Goal: Transaction & Acquisition: Purchase product/service

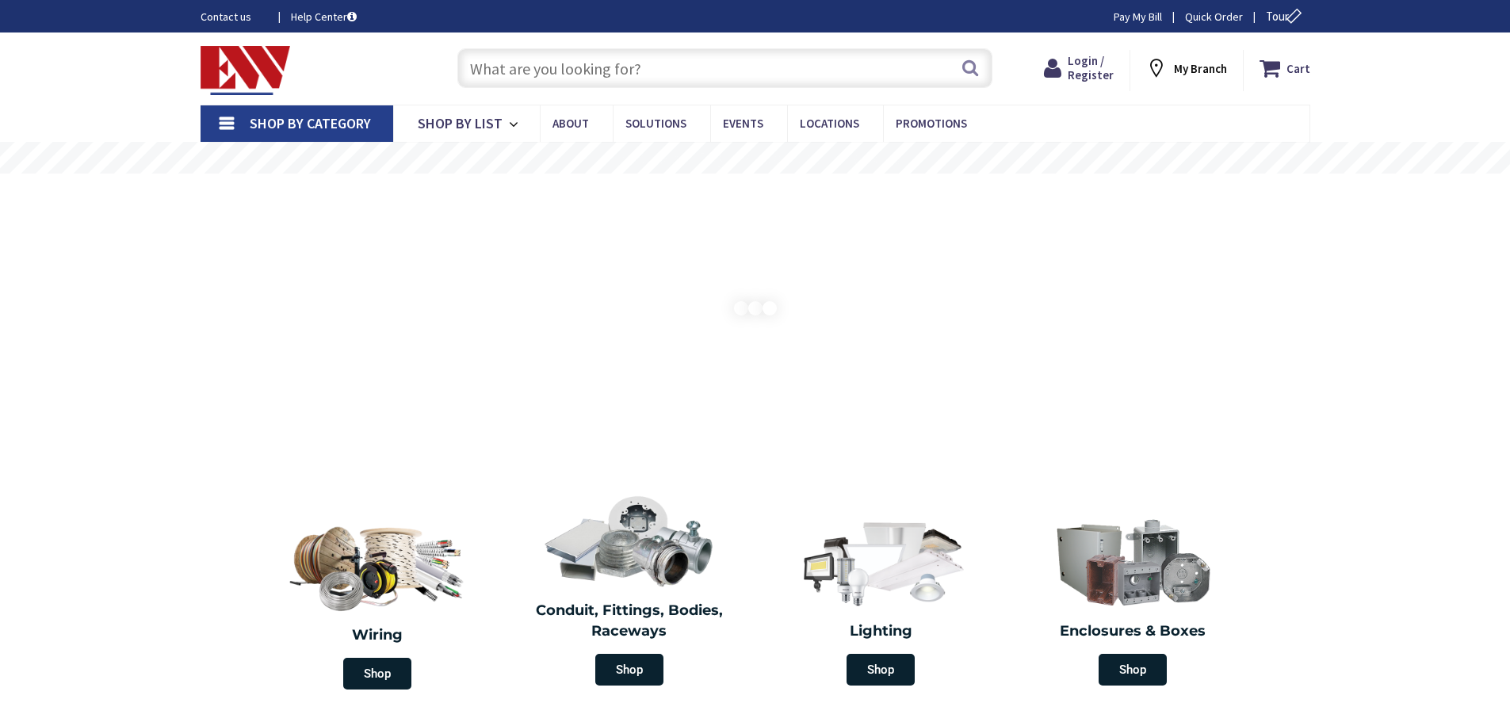
click at [628, 69] on input "text" at bounding box center [724, 68] width 535 height 40
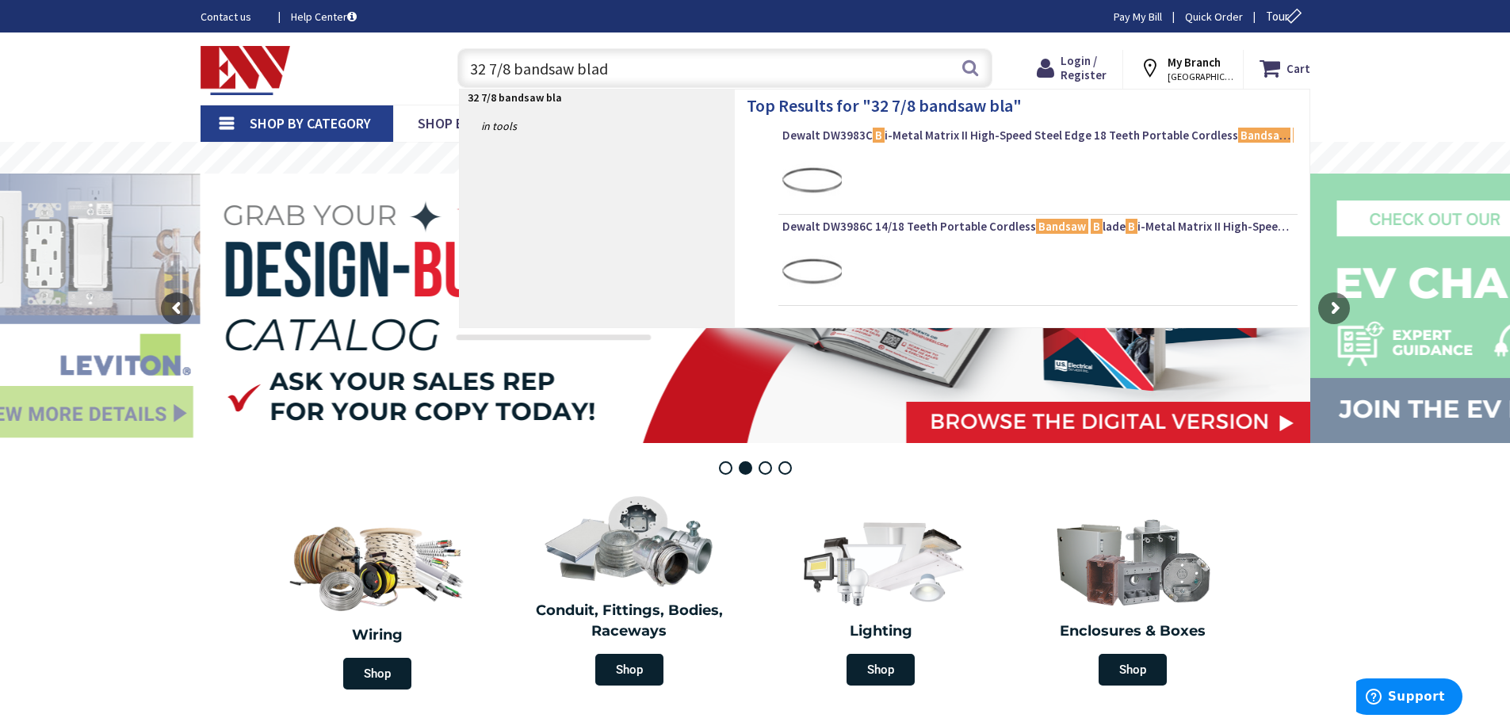
type input "32 7/8 bandsaw blade"
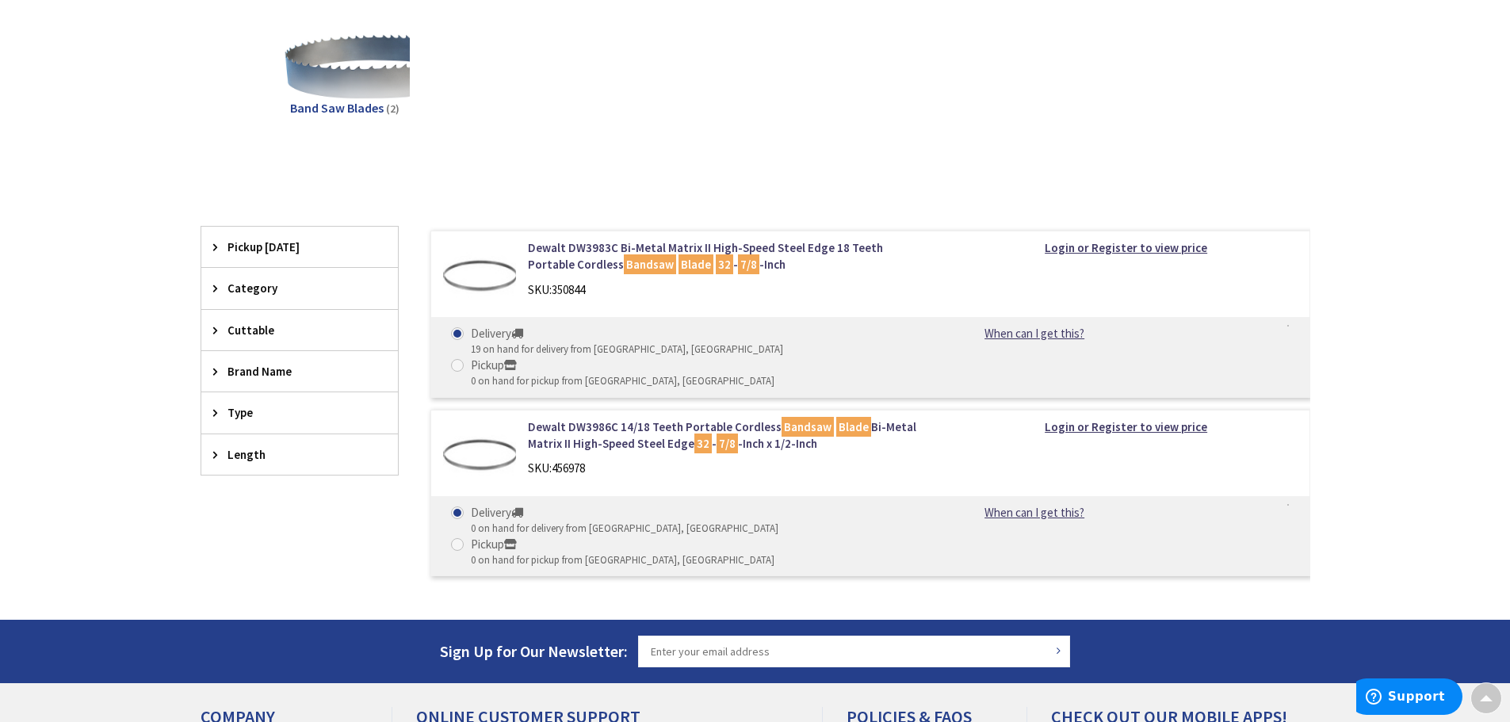
scroll to position [158, 0]
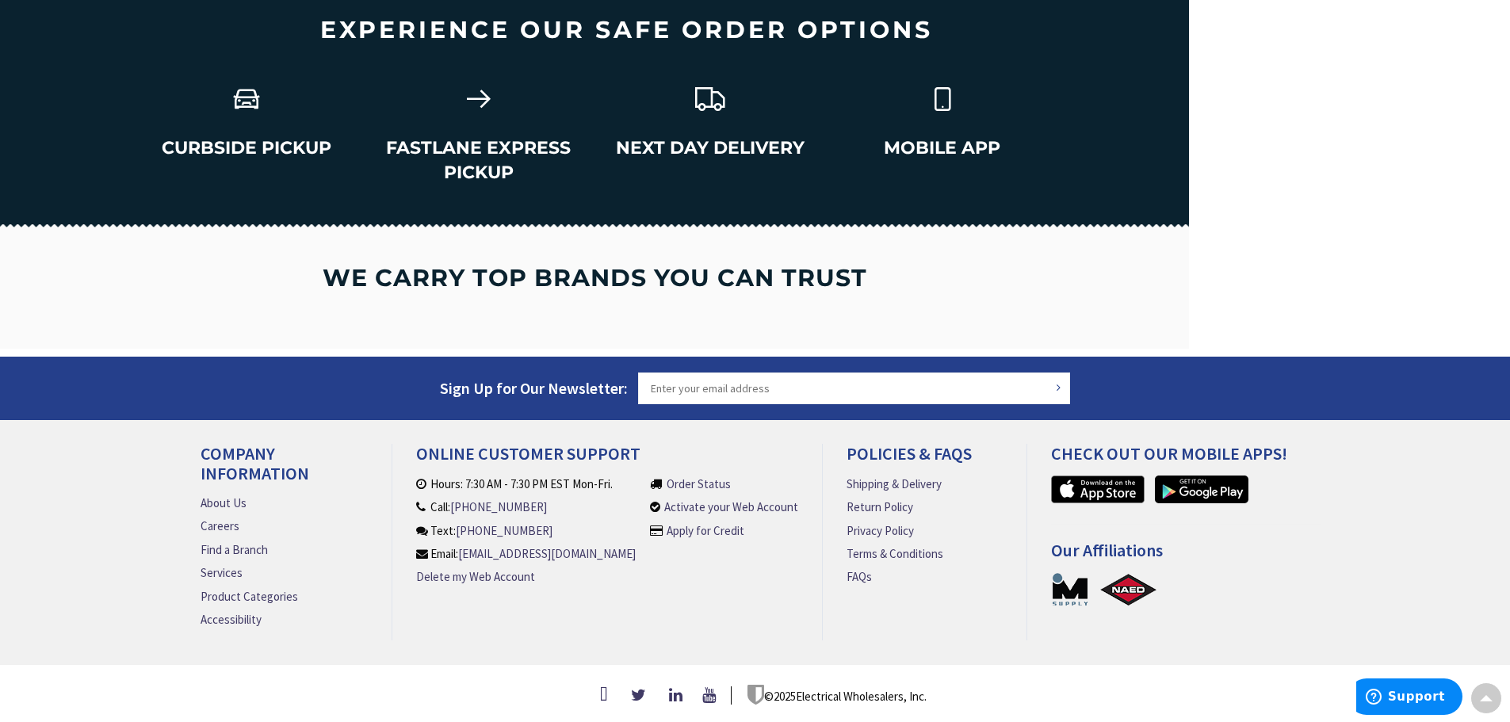
scroll to position [2185, 0]
